Goal: Task Accomplishment & Management: Complete application form

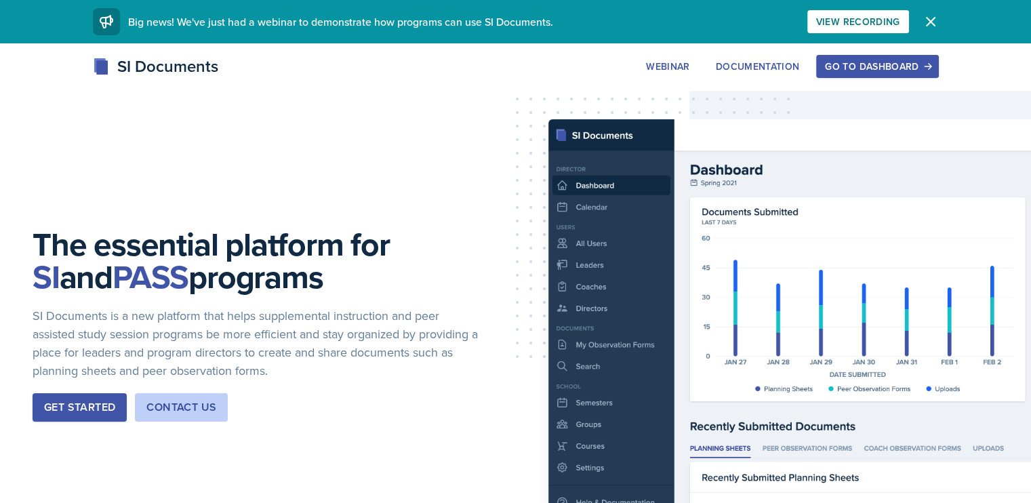
drag, startPoint x: 993, startPoint y: 76, endPoint x: 697, endPoint y: 202, distance: 321.4
click at [697, 202] on div "The essential platform for SI and PASS programs SI Documents is a new platform …" at bounding box center [515, 335] width 1031 height 584
click at [938, 77] on button "Go to Dashboard" at bounding box center [877, 66] width 122 height 23
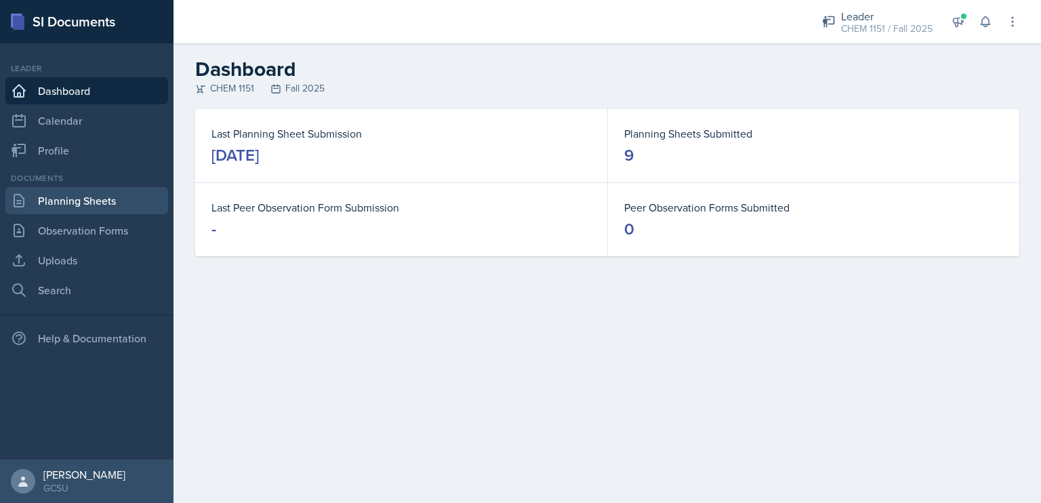
click at [96, 198] on link "Planning Sheets" at bounding box center [86, 200] width 163 height 27
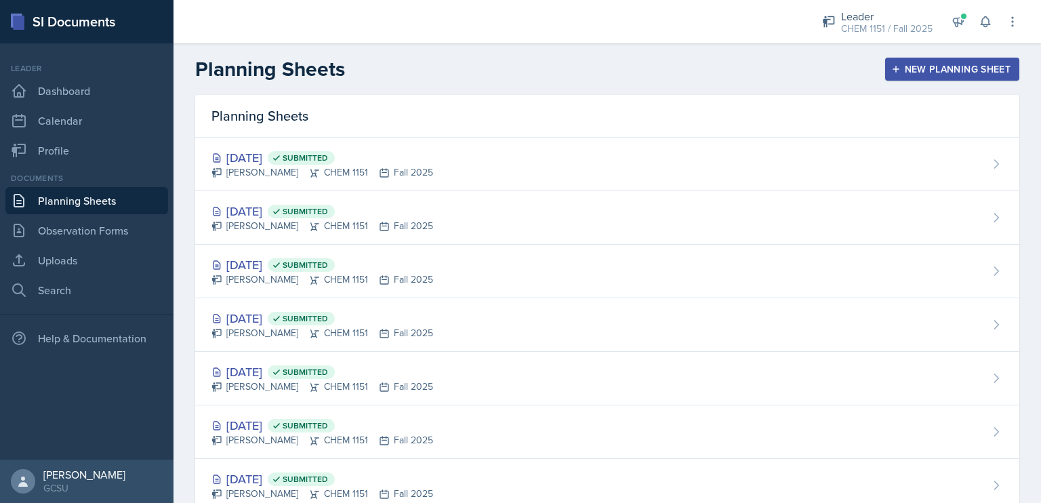
click at [987, 67] on div "New Planning Sheet" at bounding box center [952, 69] width 117 height 11
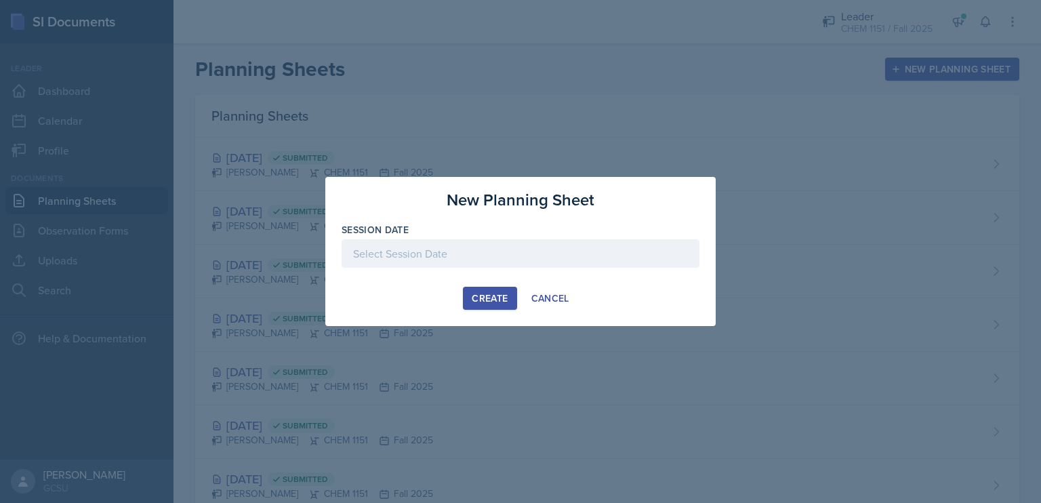
click at [548, 253] on div at bounding box center [521, 253] width 358 height 28
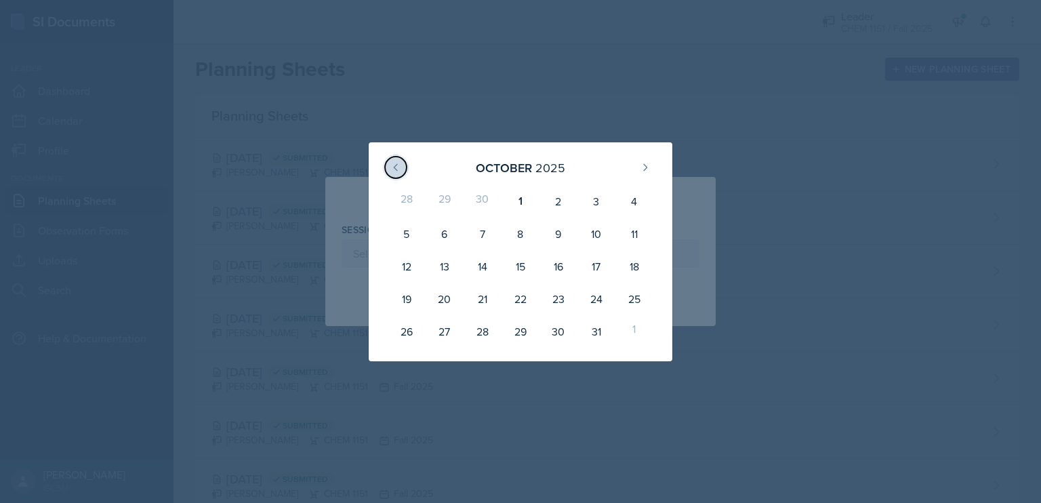
click at [395, 167] on icon at bounding box center [395, 167] width 3 height 6
click at [480, 327] on div "30" at bounding box center [483, 331] width 38 height 33
type input "[DATE]"
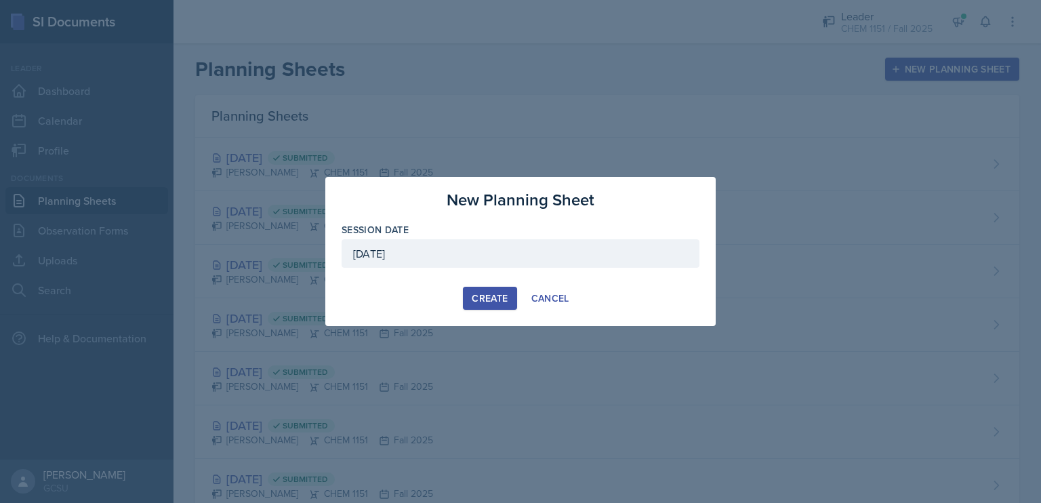
drag, startPoint x: 485, startPoint y: 301, endPoint x: 485, endPoint y: 310, distance: 8.8
click at [485, 310] on div "New Planning Sheet Session Date [DATE] [DATE] 31 1 2 3 4 5 6 7 8 9 10 11 12 13 …" at bounding box center [520, 251] width 390 height 149
click at [555, 302] on div "Cancel" at bounding box center [551, 298] width 38 height 11
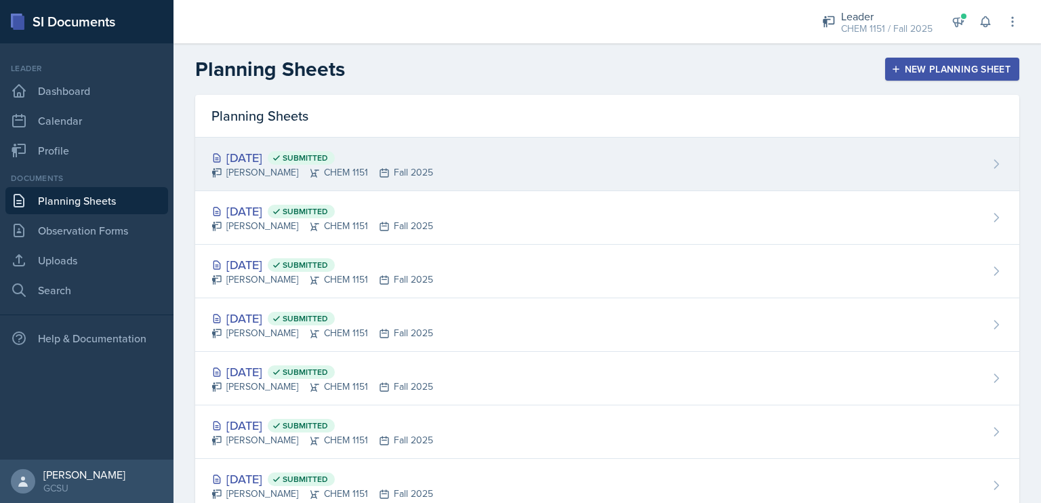
click at [388, 167] on div "[PERSON_NAME] CHEM 1151 Fall 2025" at bounding box center [323, 172] width 222 height 14
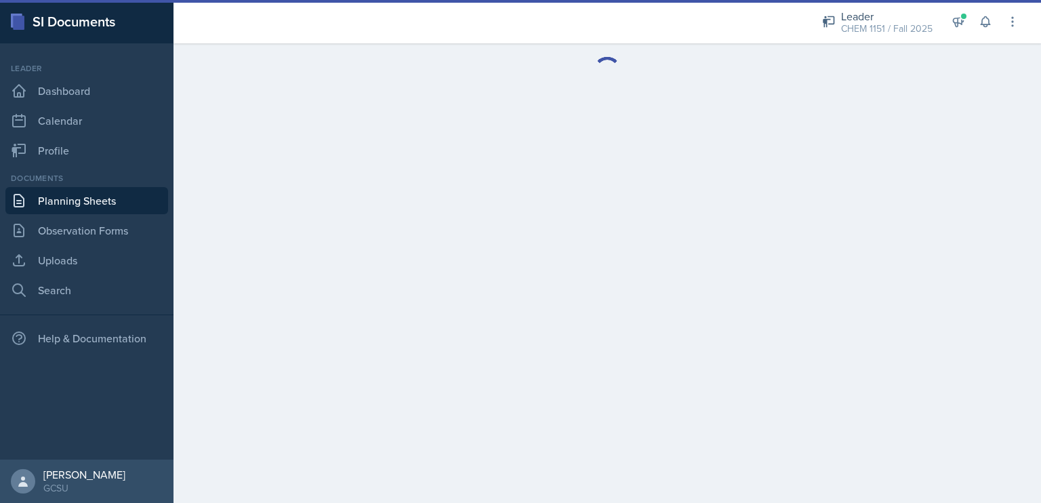
click at [99, 191] on link "Planning Sheets" at bounding box center [86, 200] width 163 height 27
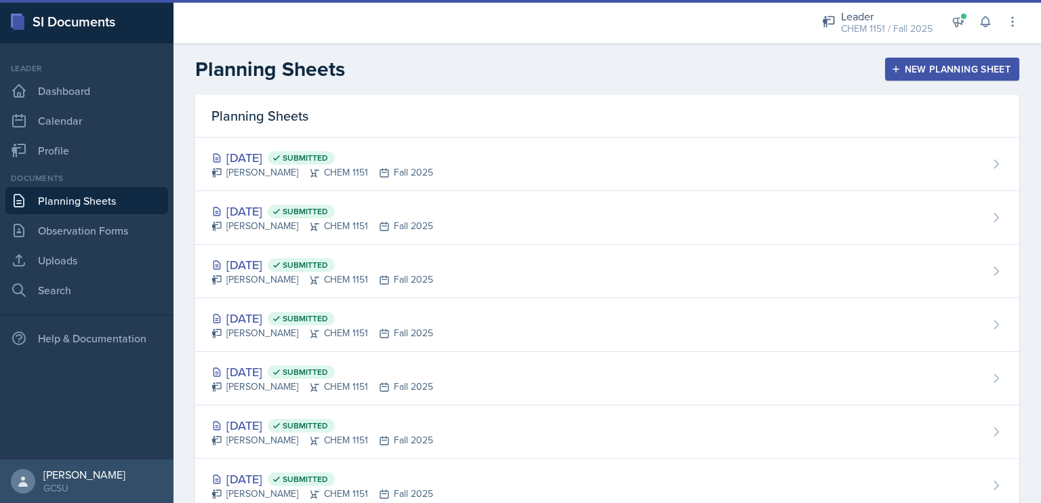
click at [894, 73] on div "New Planning Sheet" at bounding box center [952, 69] width 117 height 11
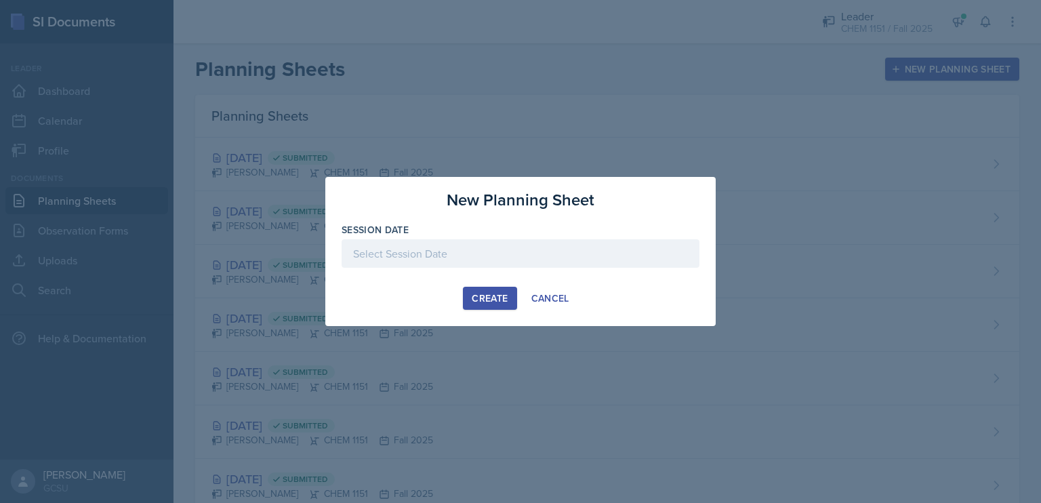
click at [468, 255] on div at bounding box center [521, 253] width 358 height 28
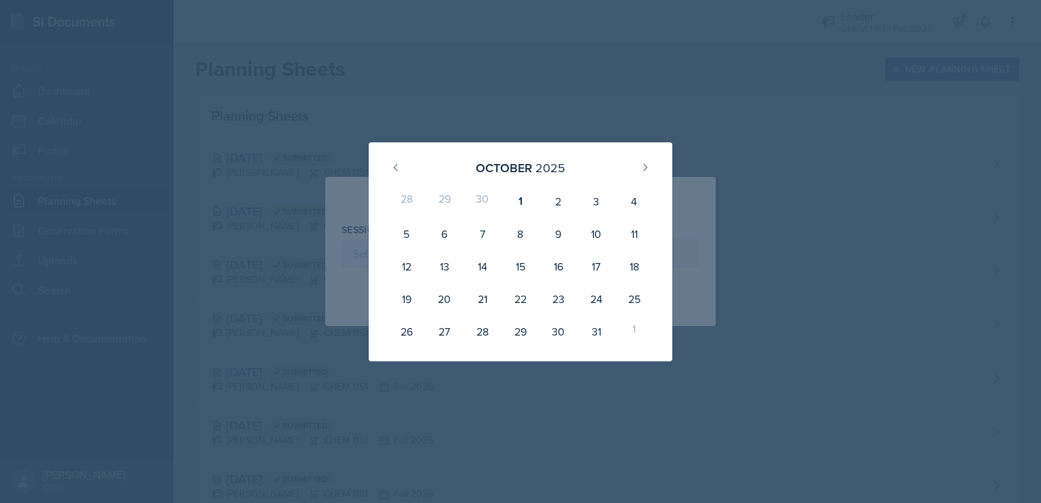
click at [409, 172] on div "[DATE]" at bounding box center [520, 167] width 271 height 29
click at [404, 169] on button at bounding box center [396, 168] width 22 height 22
click at [487, 330] on div "30" at bounding box center [483, 331] width 38 height 33
type input "[DATE]"
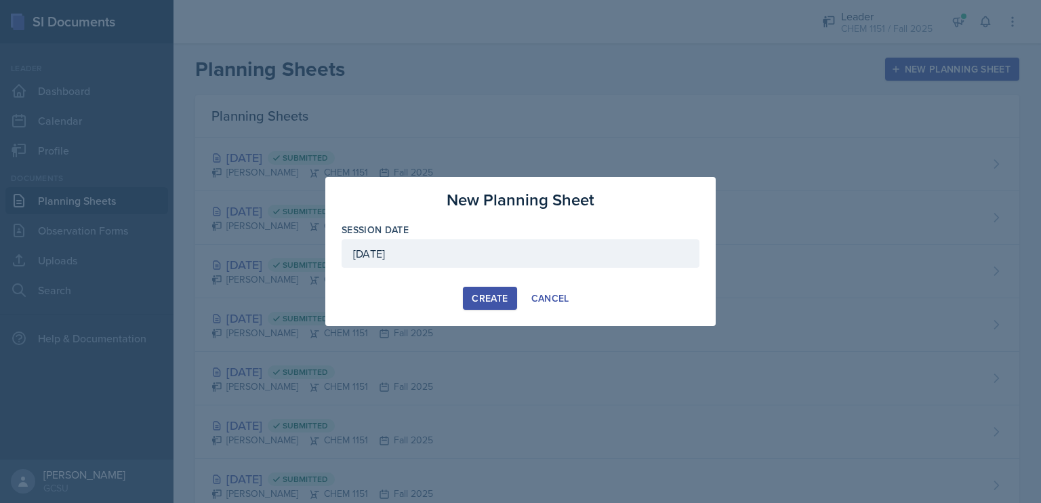
click at [484, 295] on div "Create" at bounding box center [490, 298] width 36 height 11
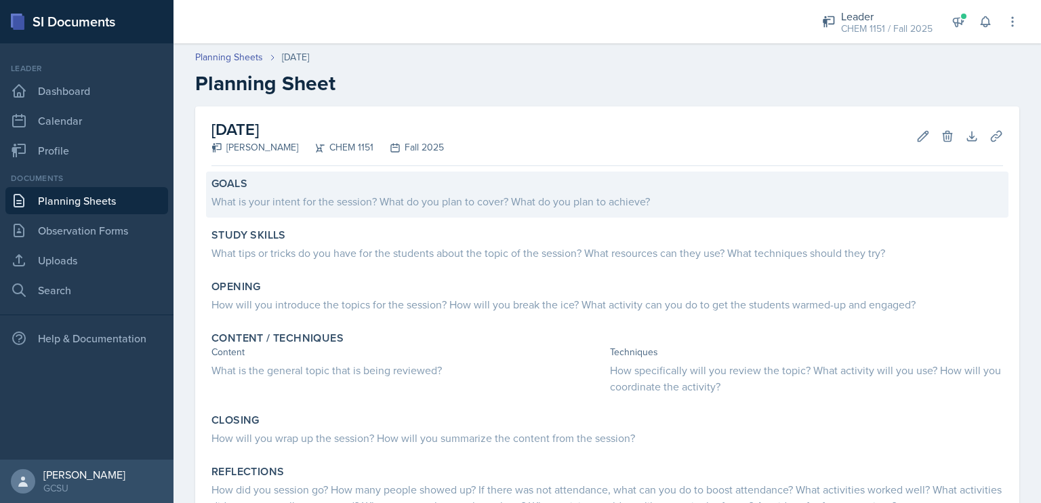
click at [496, 203] on div "What is your intent for the session? What do you plan to cover? What do you pla…" at bounding box center [608, 201] width 792 height 16
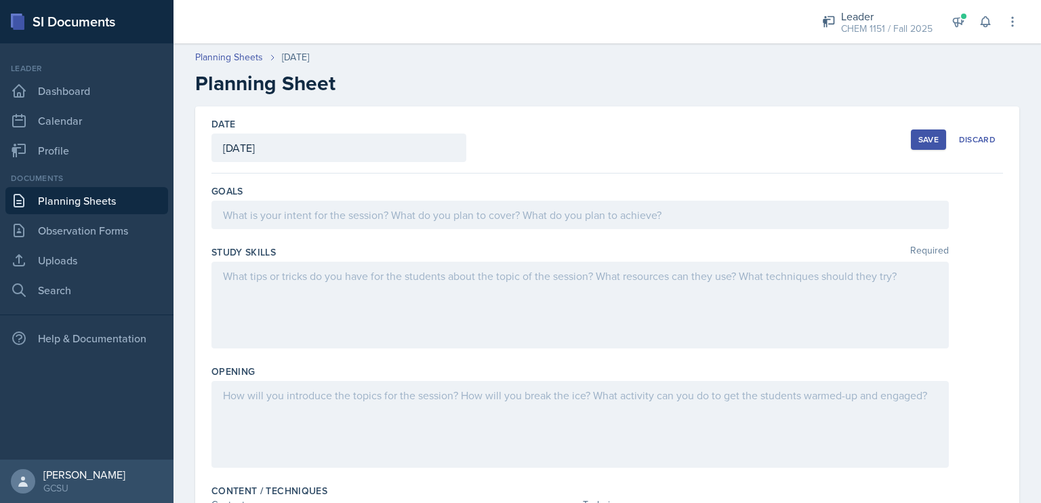
click at [504, 206] on div at bounding box center [581, 215] width 738 height 28
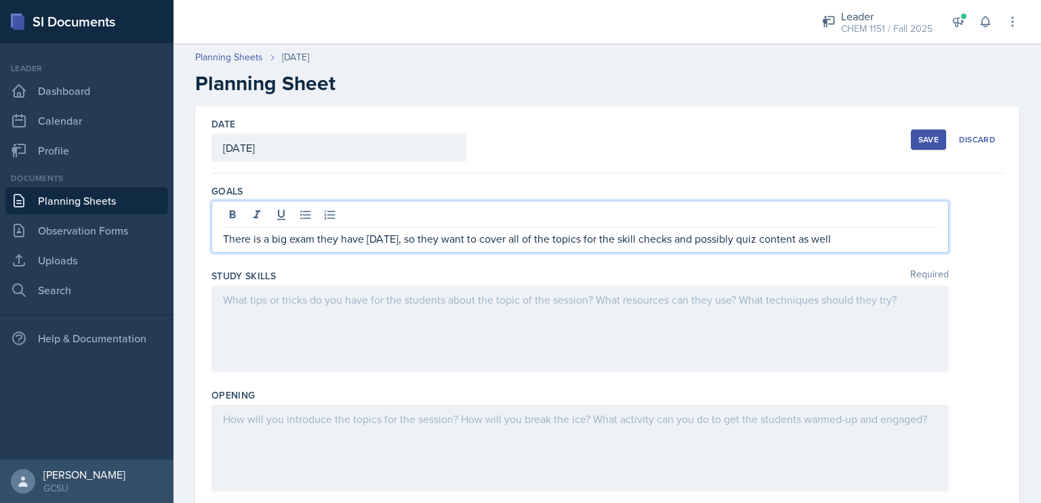
click at [792, 236] on p "There is a big exam they have [DATE], so they want to cover all of the topics f…" at bounding box center [580, 238] width 715 height 16
click at [762, 241] on p "There is a big exam they have [DATE], so they want to cover all of the topics f…" at bounding box center [580, 238] width 715 height 16
click at [767, 310] on div at bounding box center [581, 328] width 738 height 87
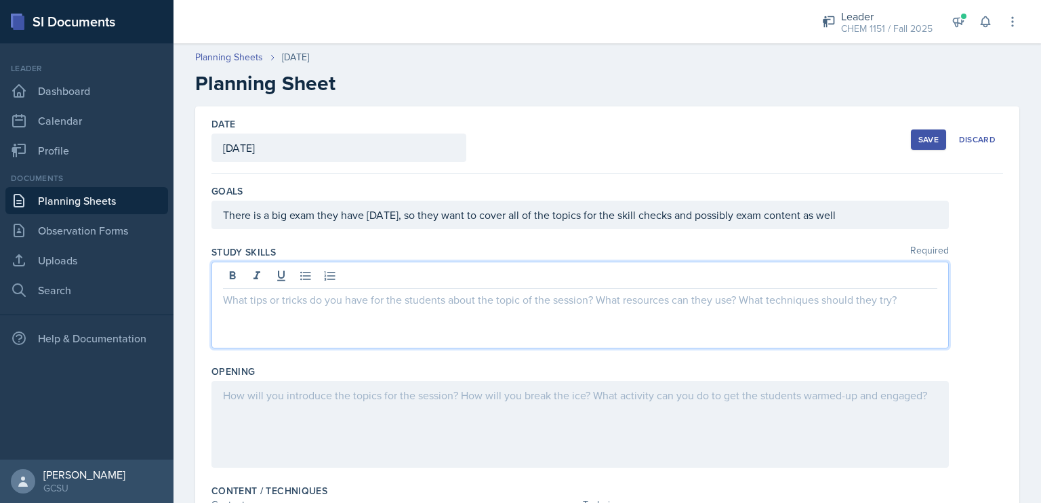
click at [848, 336] on div at bounding box center [581, 305] width 738 height 87
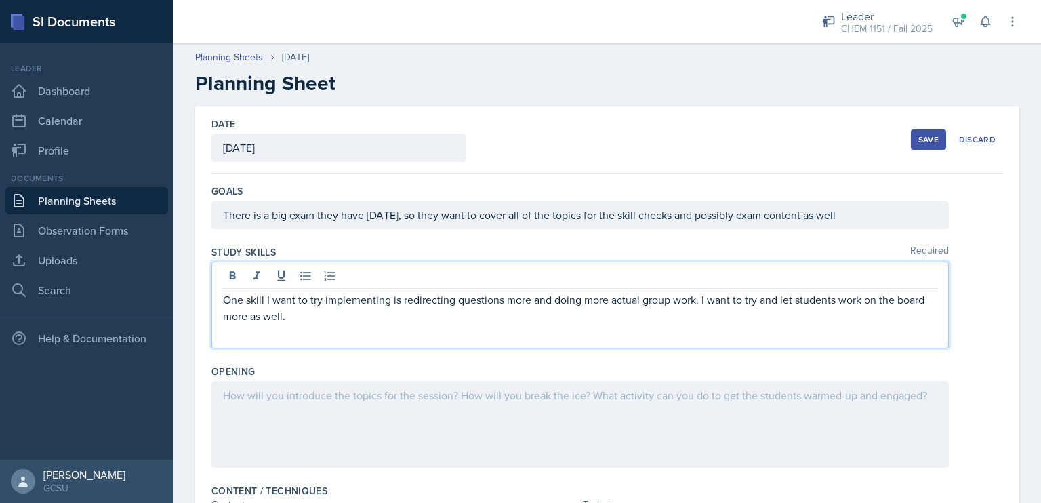
click at [738, 411] on div at bounding box center [581, 424] width 738 height 87
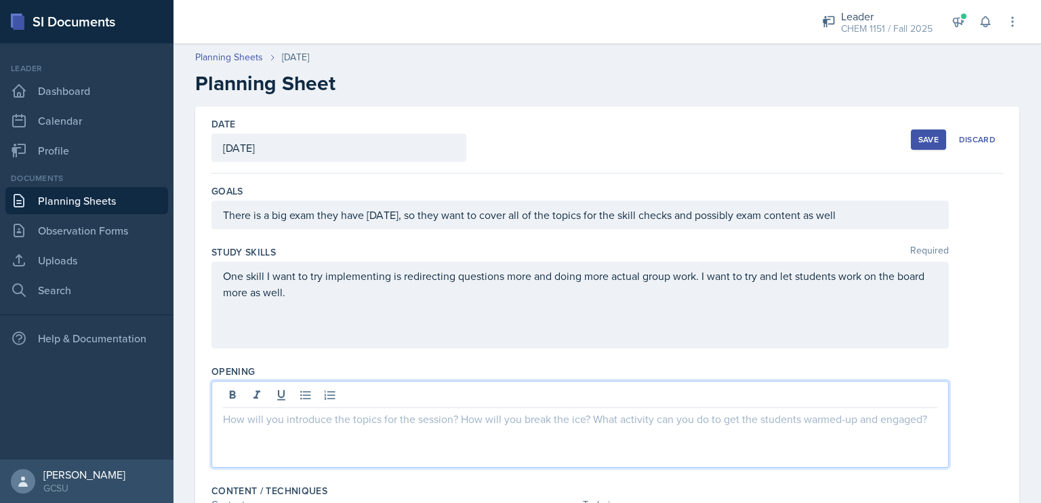
scroll to position [149, 0]
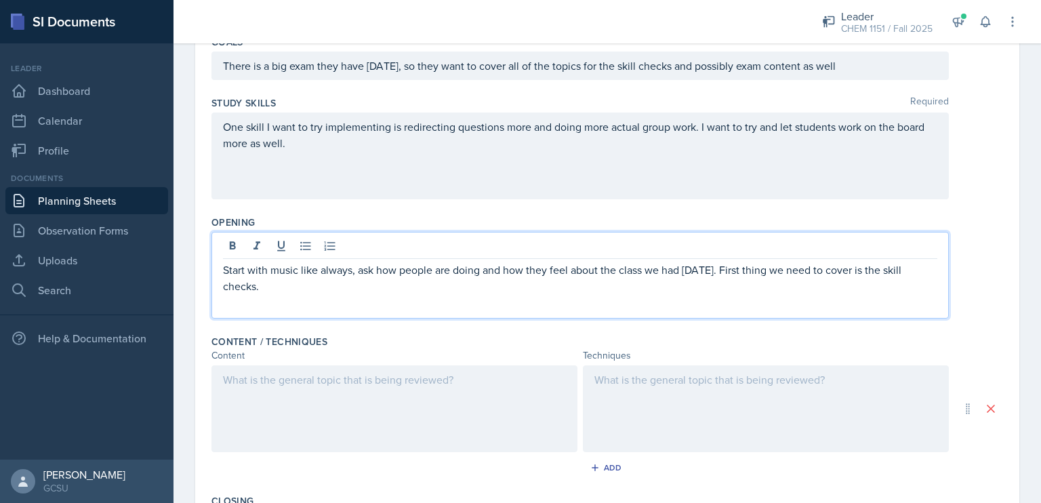
click at [458, 404] on div at bounding box center [395, 408] width 366 height 87
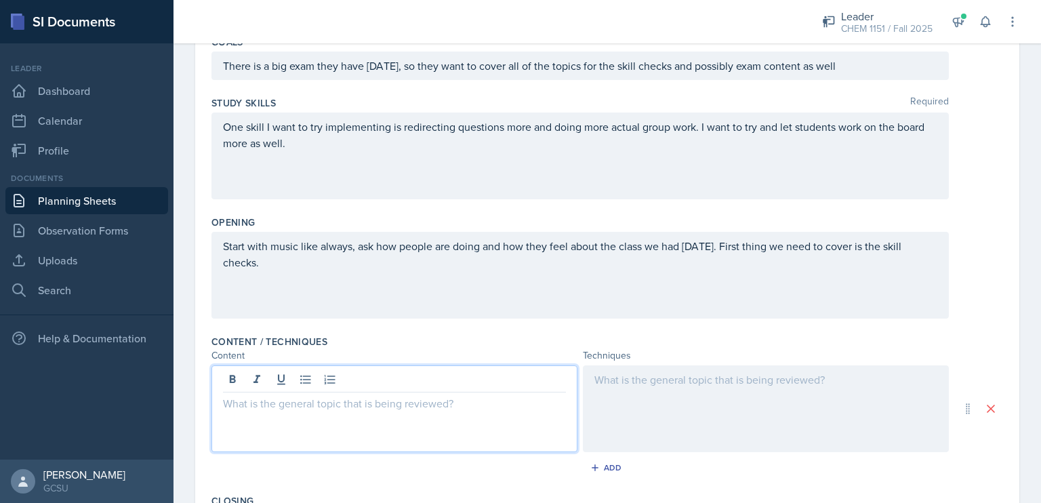
scroll to position [172, 0]
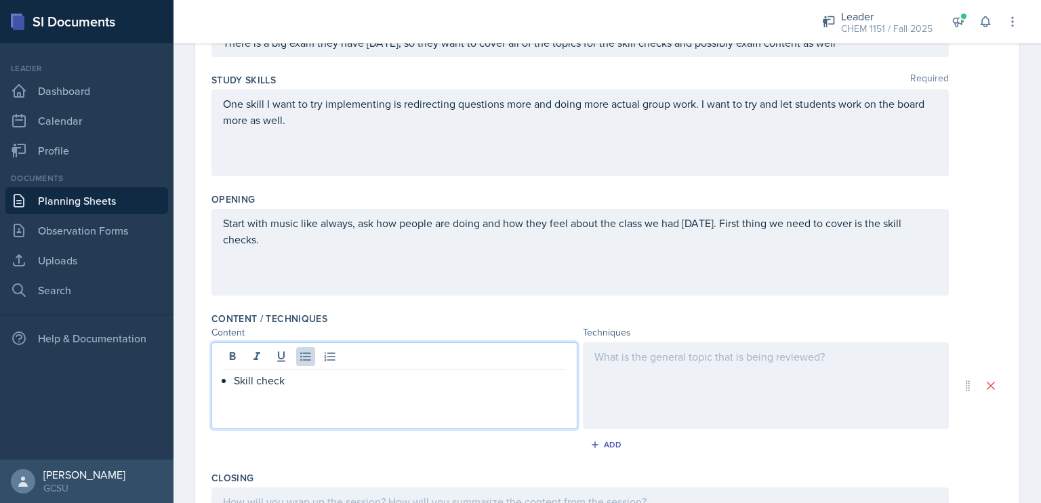
click at [696, 426] on div at bounding box center [766, 385] width 366 height 87
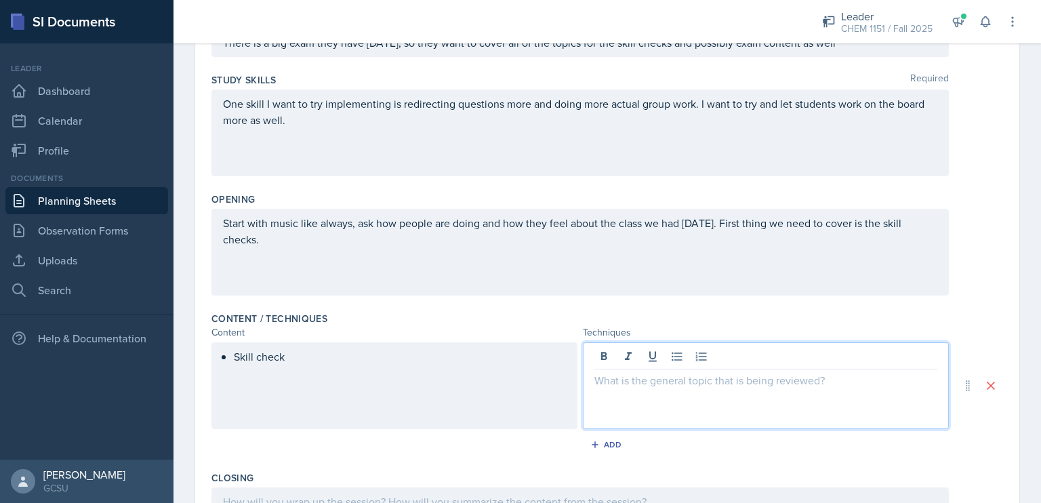
scroll to position [195, 0]
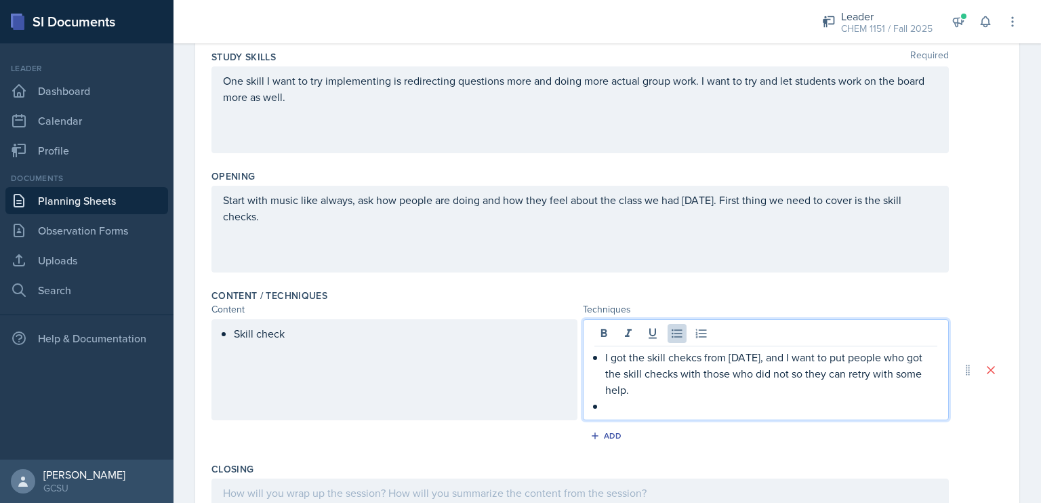
click at [437, 340] on div "Skill check" at bounding box center [395, 369] width 366 height 101
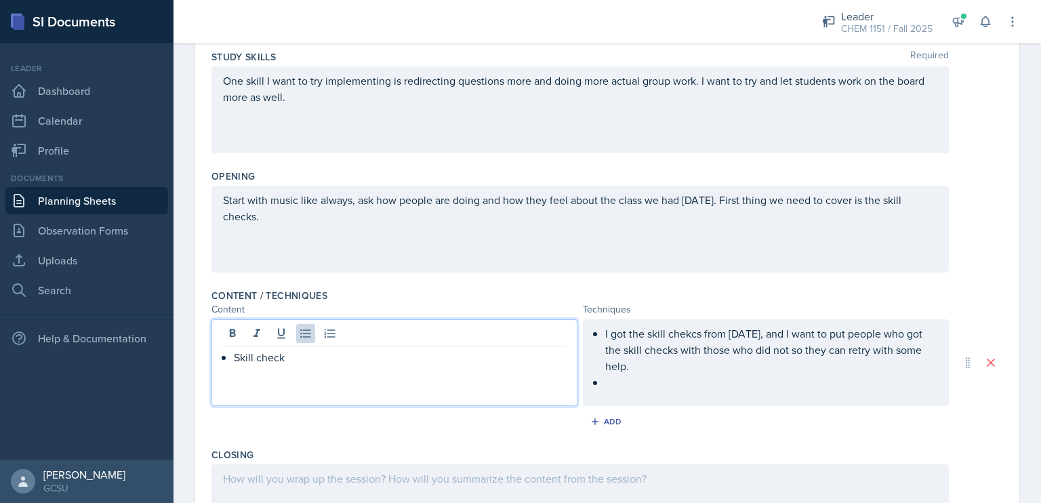
scroll to position [219, 0]
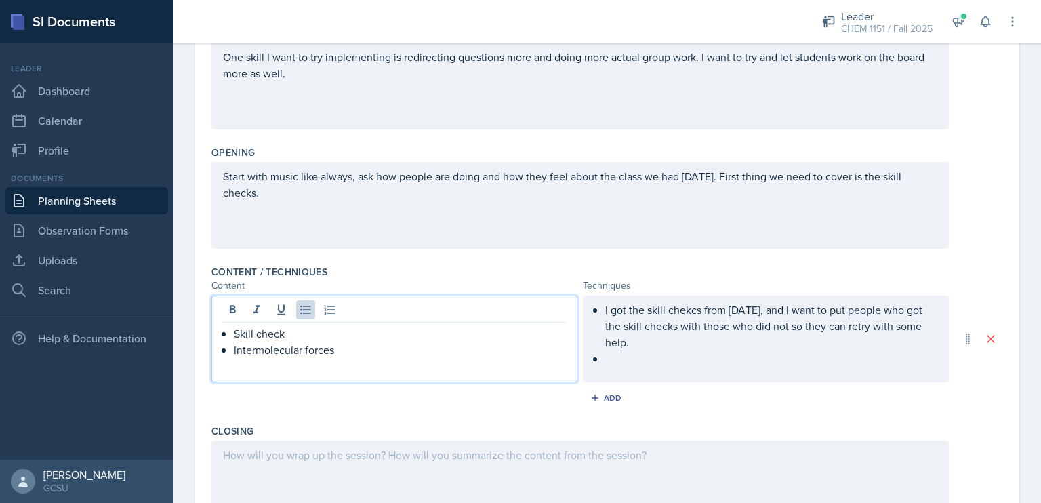
click at [643, 359] on ul "I got the skill chekcs from [DATE], and I want to put people who got the skill …" at bounding box center [771, 334] width 332 height 65
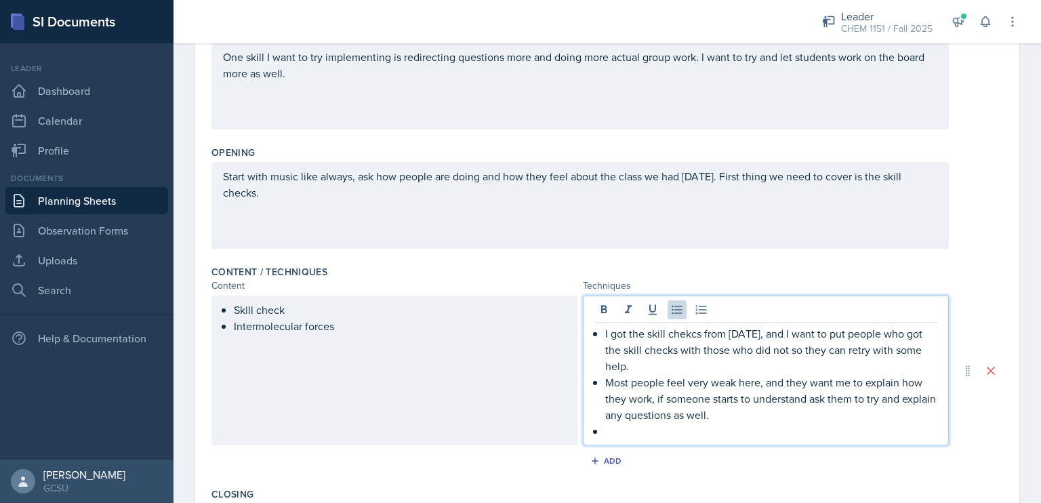
click at [428, 329] on ul "Skill check Intermolecular forces" at bounding box center [400, 318] width 332 height 33
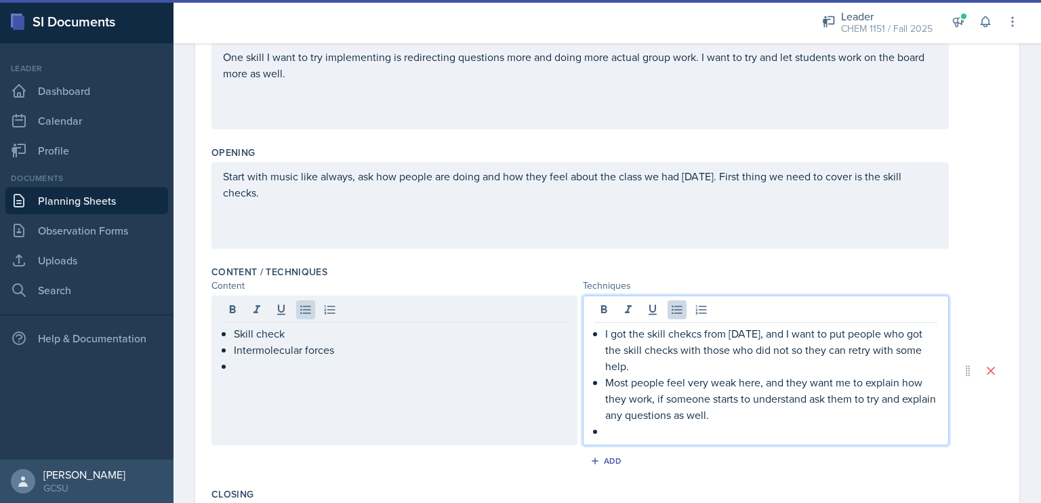
click at [713, 413] on ul "I got the skill chekcs from [DATE], and I want to put people who got the skill …" at bounding box center [771, 382] width 332 height 114
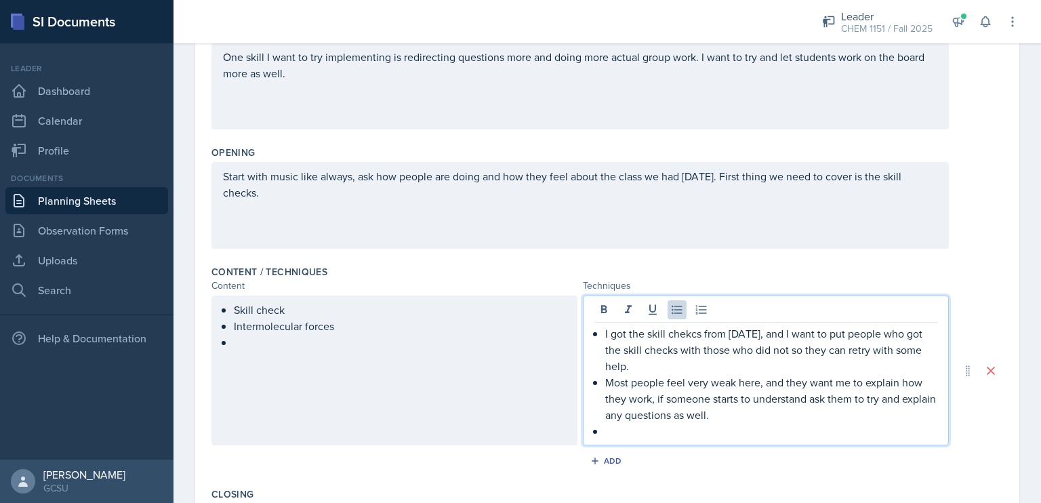
click at [440, 358] on div "Skill check Intermolecular forces" at bounding box center [395, 371] width 366 height 150
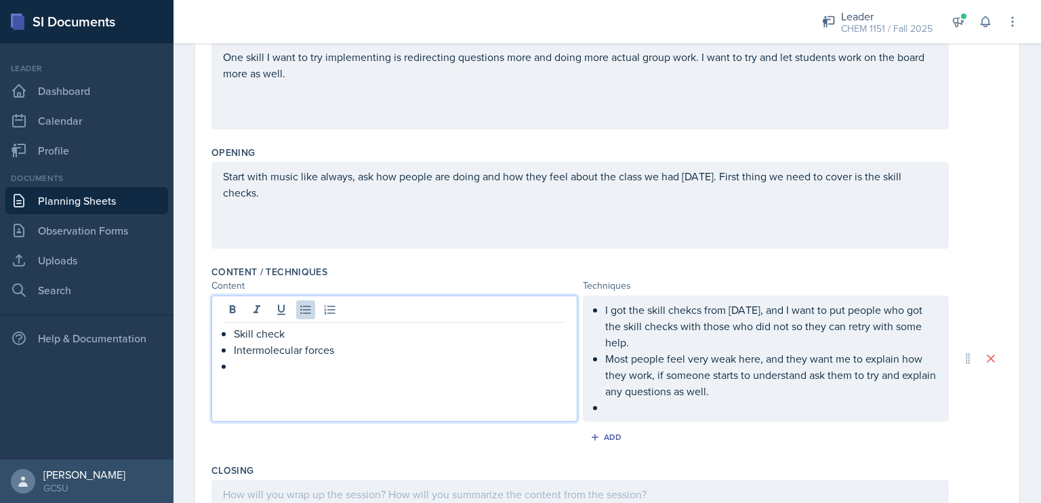
scroll to position [242, 0]
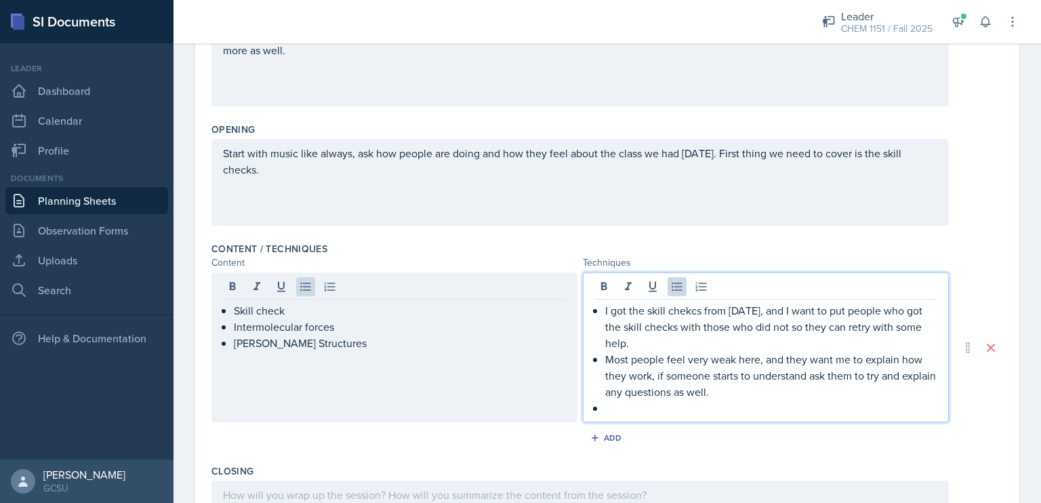
click at [610, 379] on ul "I got the skill chekcs from [DATE], and I want to put people who got the skill …" at bounding box center [771, 359] width 332 height 114
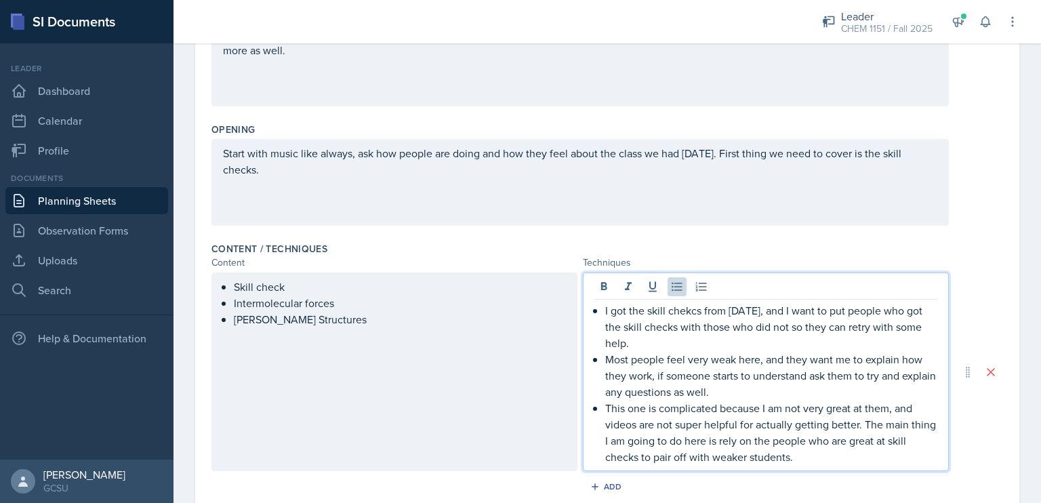
click at [508, 367] on div "Skill check Intermolecular forces [PERSON_NAME] Structures" at bounding box center [395, 372] width 366 height 199
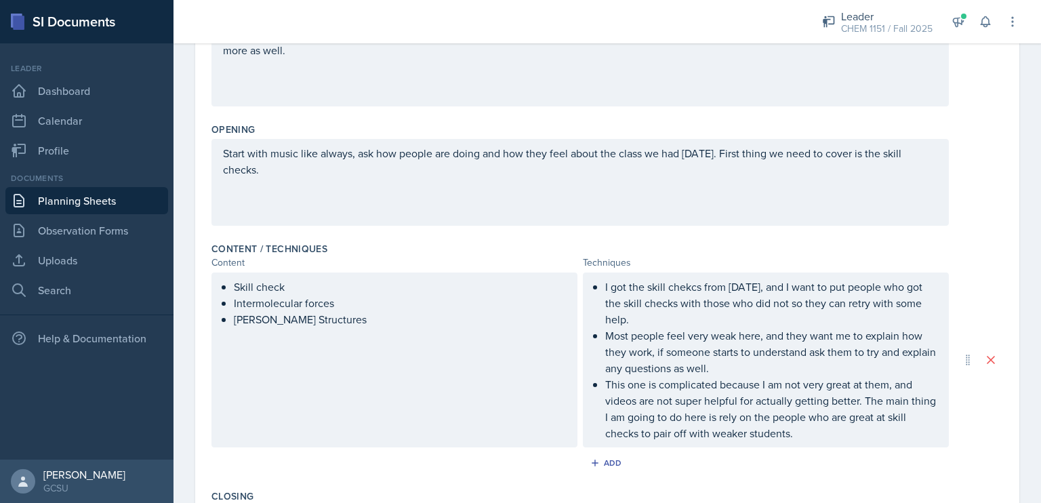
scroll to position [266, 0]
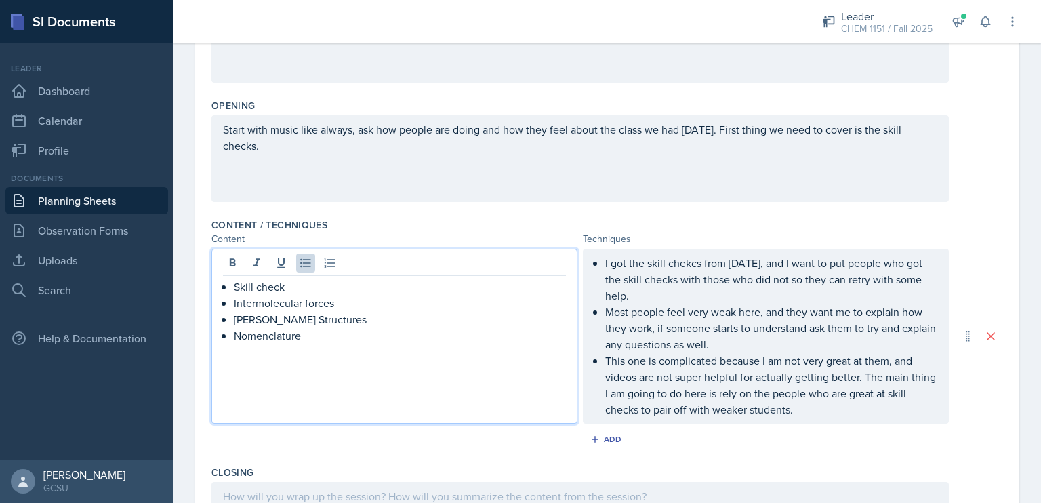
click at [831, 423] on div "Content / Techniques Content Techniques Skill check Intermolecular forces [PERS…" at bounding box center [608, 336] width 792 height 247
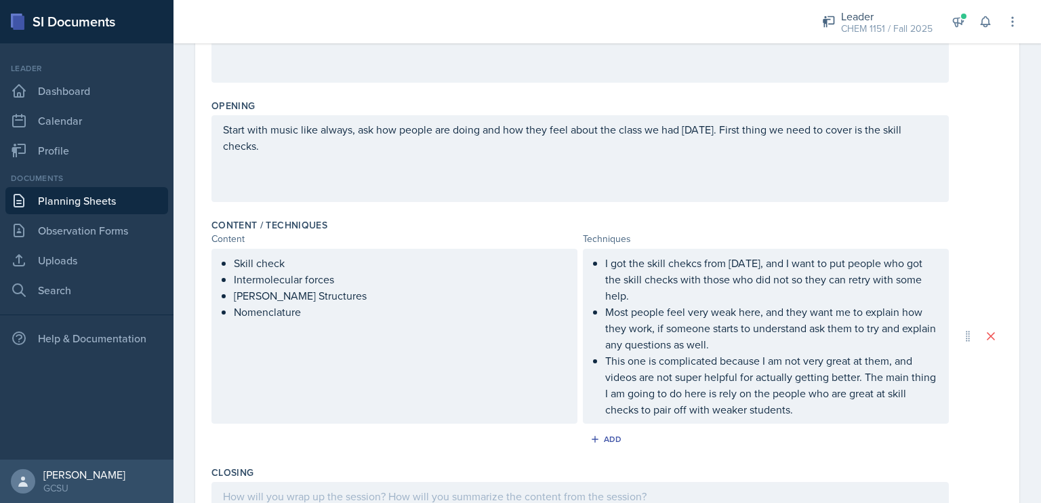
click at [830, 409] on p "This one is complicated because I am not very great at them, and videos are not…" at bounding box center [771, 385] width 332 height 65
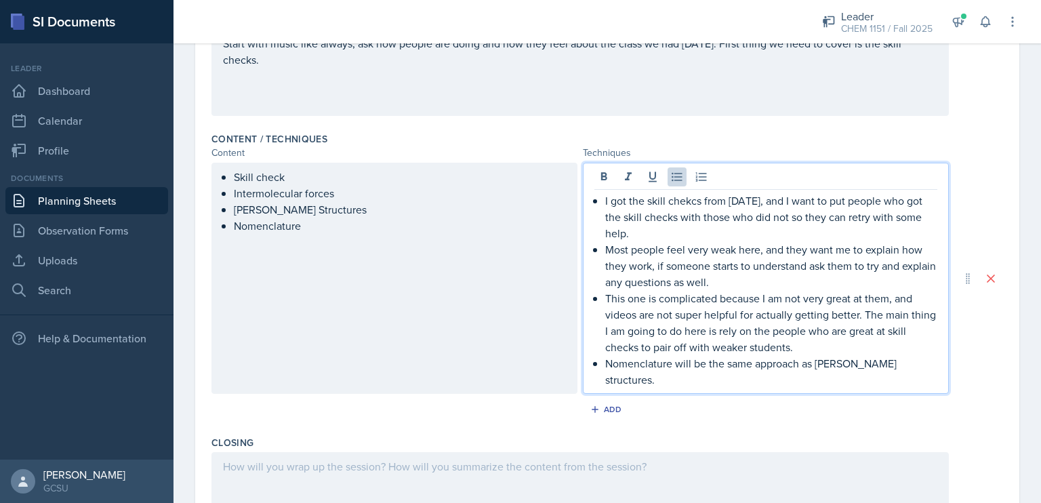
click at [400, 228] on p "Nomenclature" at bounding box center [400, 226] width 332 height 16
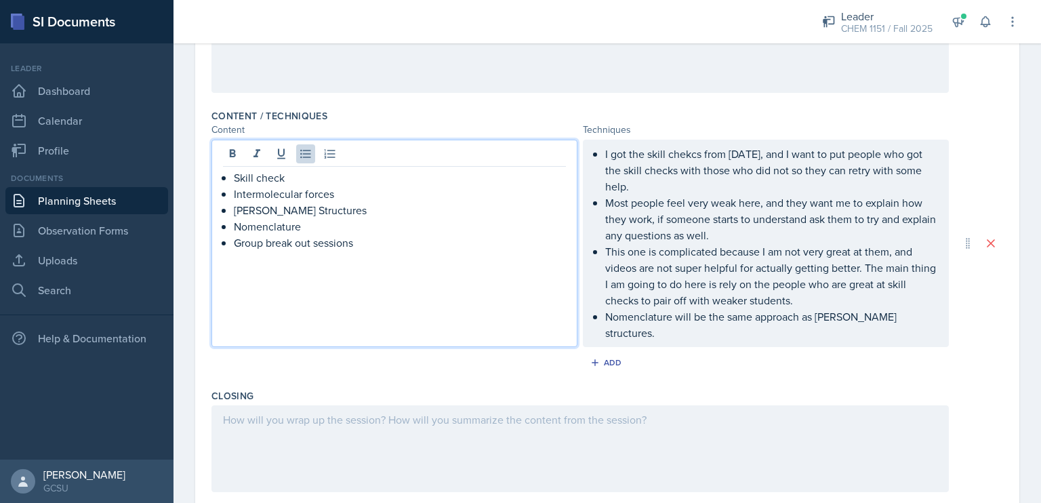
click at [915, 317] on ul "I got the skill chekcs from [DATE], and I want to put people who got the skill …" at bounding box center [771, 243] width 332 height 195
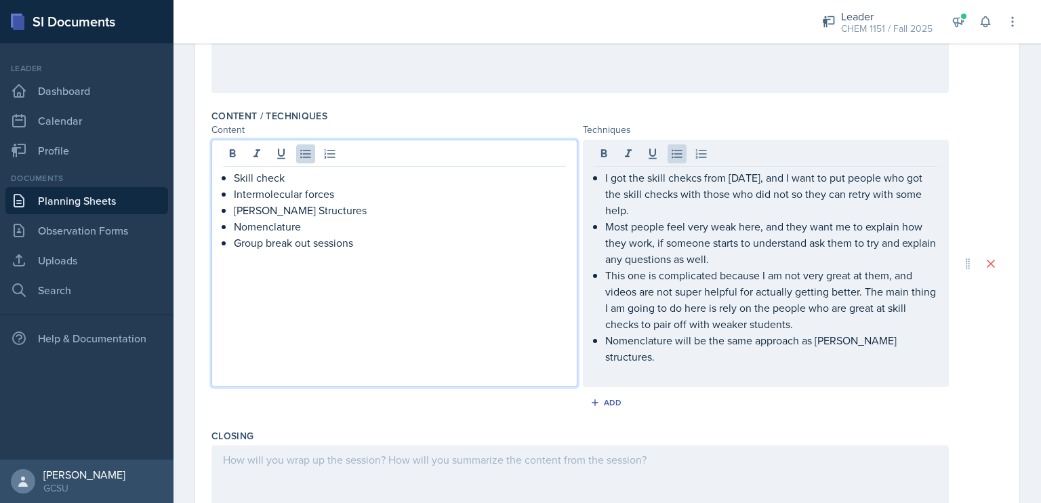
click at [303, 218] on ul "Skill check Intermolecular forces [PERSON_NAME] Structures Nomenclature Group b…" at bounding box center [400, 209] width 332 height 81
click at [303, 218] on p "Nomenclature" at bounding box center [400, 226] width 332 height 16
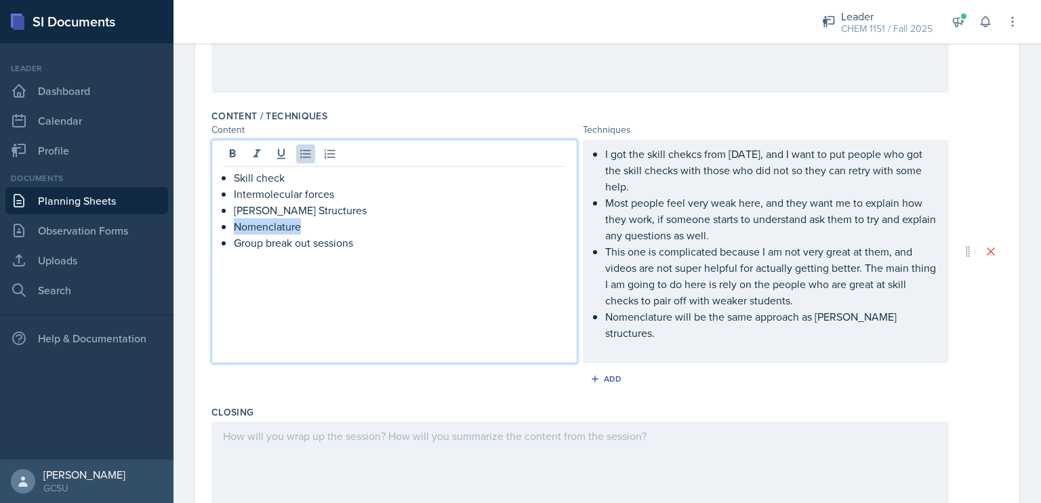
click at [303, 218] on p "Nomenclature" at bounding box center [400, 226] width 332 height 16
click at [300, 235] on p "Group break out sessions" at bounding box center [400, 243] width 332 height 16
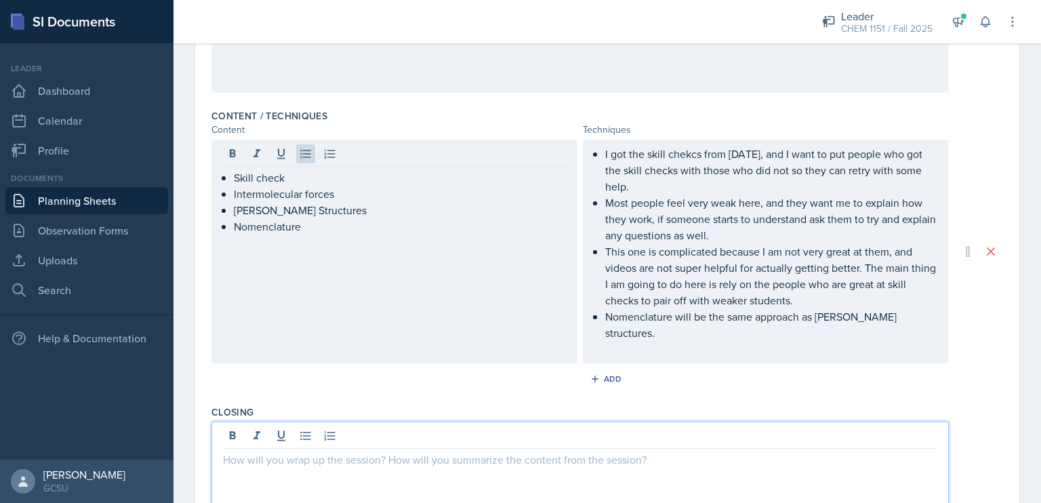
click at [285, 422] on div at bounding box center [581, 465] width 738 height 87
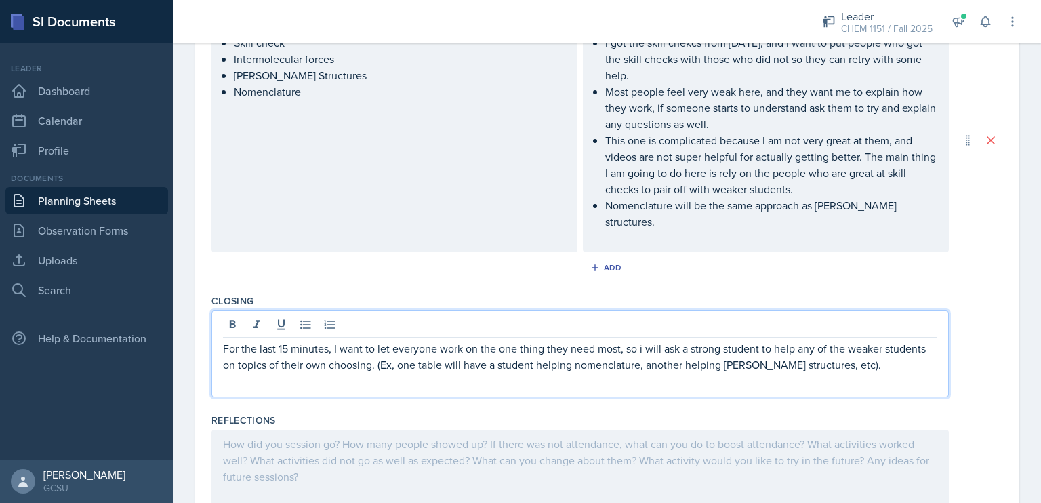
scroll to position [536, 0]
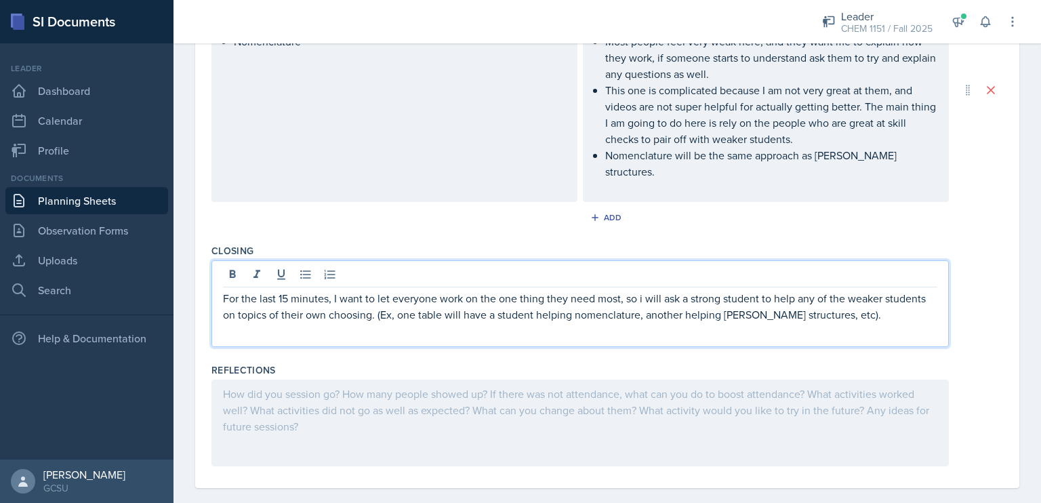
click at [315, 380] on div at bounding box center [581, 423] width 738 height 87
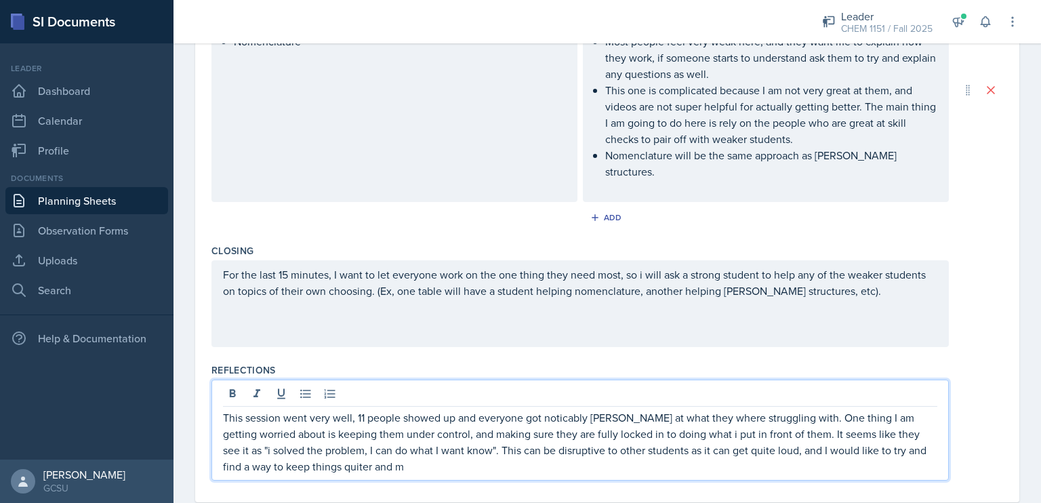
click at [331, 452] on p "This session went very well, 11 people showed up and everyone got noticably [PE…" at bounding box center [580, 441] width 715 height 65
click at [499, 446] on p "This session went very well, 11 people showed up and everyone got noticably [PE…" at bounding box center [580, 441] width 715 height 65
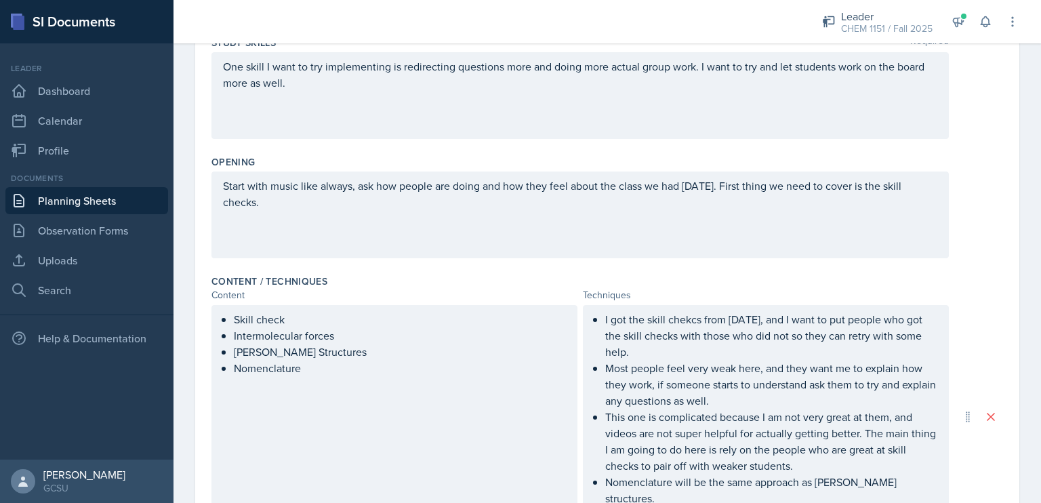
scroll to position [0, 0]
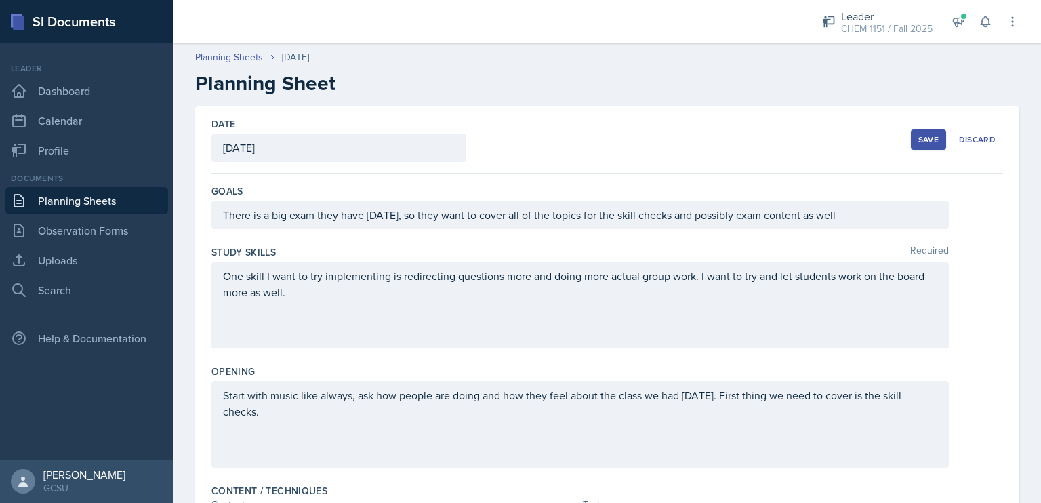
click at [919, 142] on div "Save" at bounding box center [929, 139] width 20 height 11
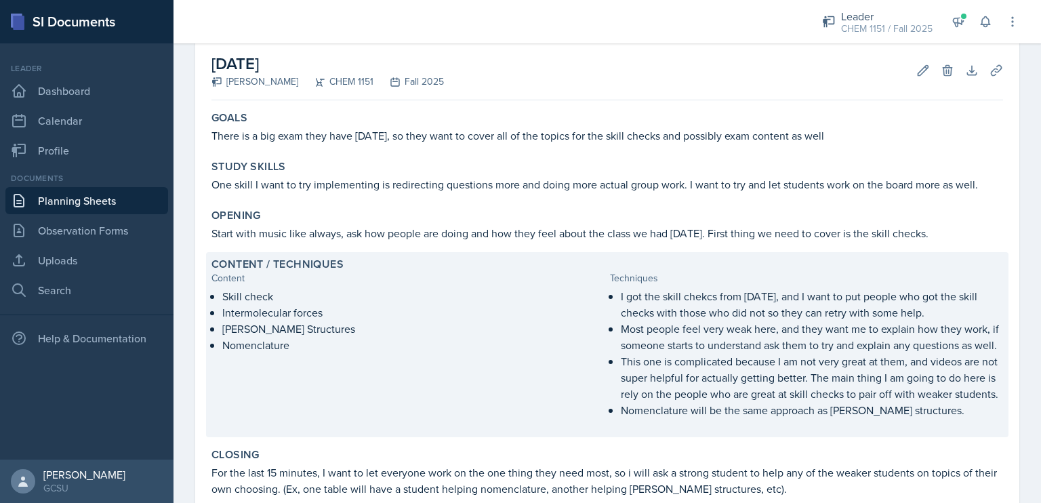
scroll to position [266, 0]
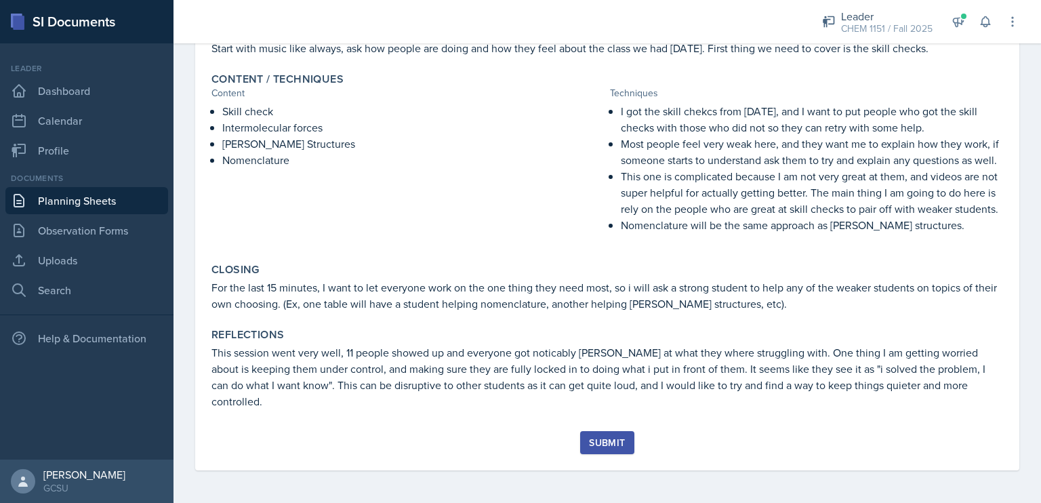
click at [605, 428] on div "Goals There is a big exam they have [DATE], so they want to cover all of the to…" at bounding box center [608, 176] width 792 height 510
click at [609, 435] on button "Submit" at bounding box center [607, 442] width 54 height 23
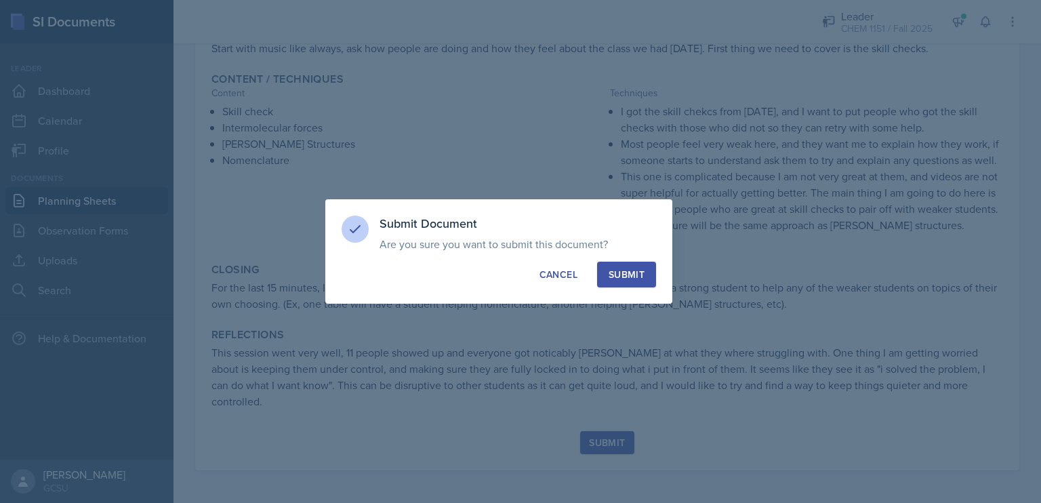
click at [648, 262] on button "Submit" at bounding box center [626, 275] width 59 height 26
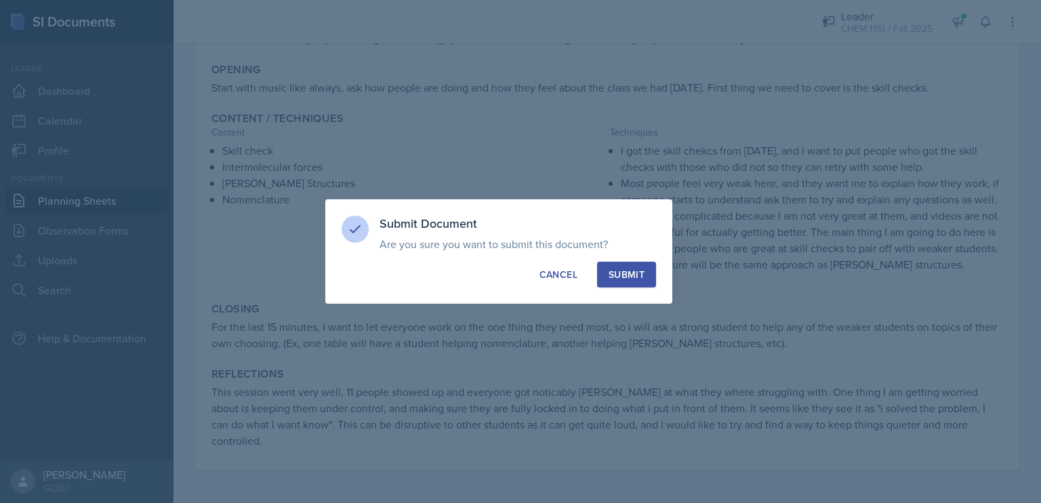
scroll to position [227, 0]
